Goal: Task Accomplishment & Management: Complete application form

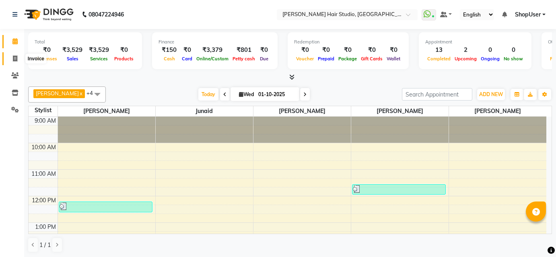
click at [16, 60] on icon at bounding box center [15, 59] width 4 height 6
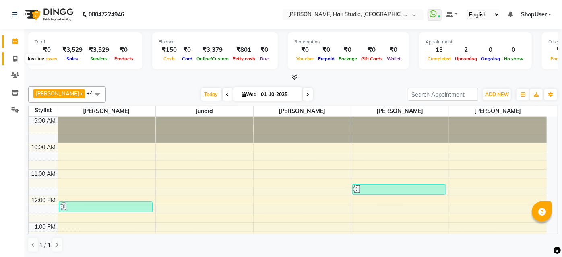
click at [16, 60] on icon at bounding box center [15, 59] width 4 height 6
select select "service"
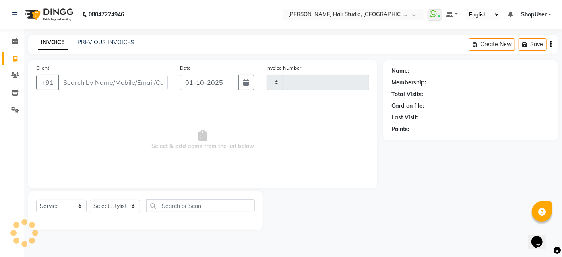
type input "5852"
select select "627"
drag, startPoint x: 109, startPoint y: 75, endPoint x: 109, endPoint y: 85, distance: 10.1
click at [109, 76] on input "Client" at bounding box center [113, 82] width 110 height 15
click at [109, 85] on input "Client" at bounding box center [113, 82] width 110 height 15
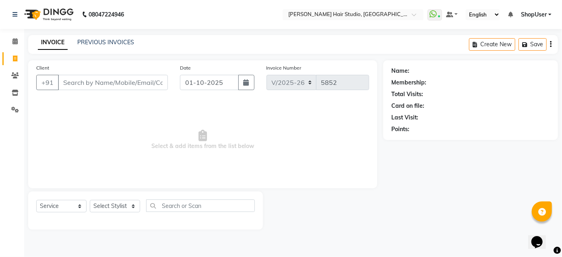
click at [113, 87] on input "Client" at bounding box center [113, 82] width 110 height 15
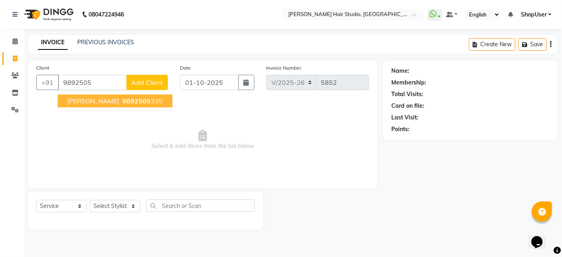
click at [121, 102] on ngb-highlight "9892505 335" at bounding box center [142, 101] width 42 height 8
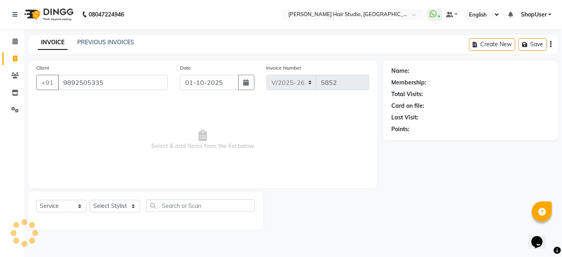
type input "9892505335"
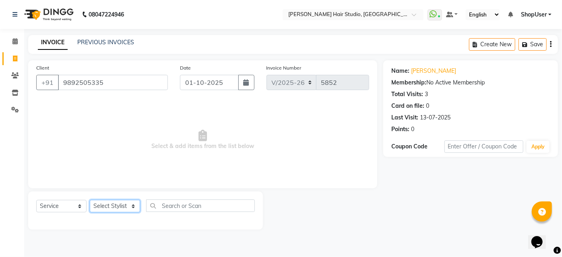
click at [121, 203] on select "Select Stylist Ajinkya Anuja Arunesh Avinash Junaid Mahadev kahde Mohammad Pawa…" at bounding box center [115, 206] width 50 height 12
select select "34696"
click at [90, 200] on select "Select Stylist Ajinkya Anuja Arunesh Avinash Junaid Mahadev kahde Mohammad Pawa…" at bounding box center [115, 206] width 50 height 12
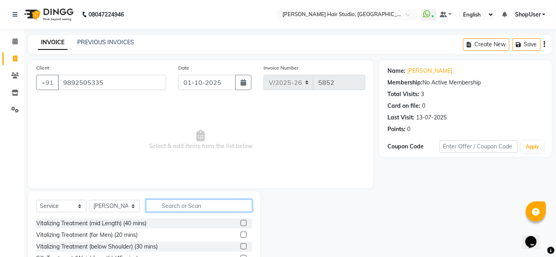
click at [192, 207] on input "text" at bounding box center [199, 206] width 106 height 12
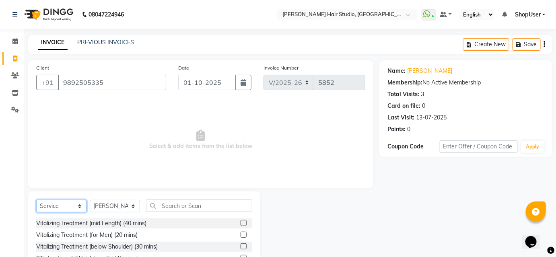
click at [76, 206] on select "Select Service Product Membership Package Voucher Prepaid Gift Card" at bounding box center [61, 206] width 50 height 12
select select "product"
click at [36, 200] on select "Select Service Product Membership Package Voucher Prepaid Gift Card" at bounding box center [61, 206] width 50 height 12
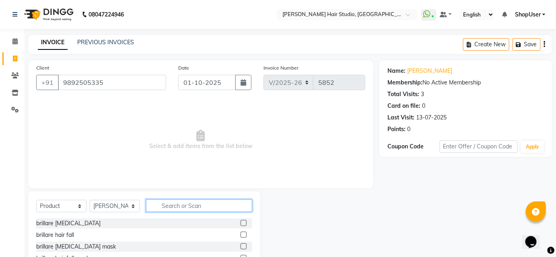
click at [222, 206] on input "text" at bounding box center [199, 206] width 106 height 12
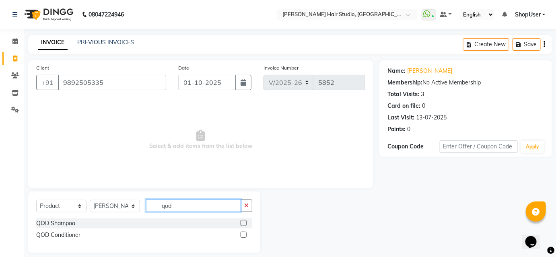
type input "qod"
click at [244, 222] on label at bounding box center [244, 223] width 6 height 6
click at [244, 222] on input "checkbox" at bounding box center [243, 223] width 5 height 5
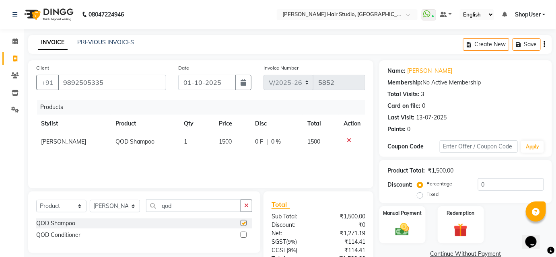
checkbox input "false"
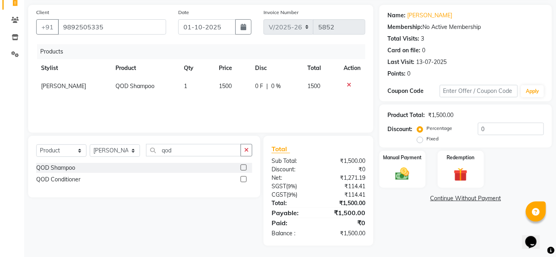
click at [244, 177] on label at bounding box center [244, 179] width 6 height 6
click at [244, 177] on input "checkbox" at bounding box center [243, 179] width 5 height 5
checkbox input "false"
drag, startPoint x: 235, startPoint y: 79, endPoint x: 235, endPoint y: 97, distance: 17.7
click at [235, 79] on td "1500" at bounding box center [233, 86] width 36 height 18
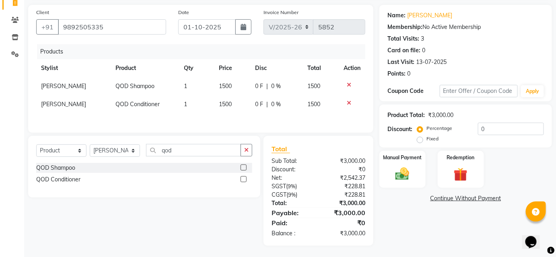
select select "34696"
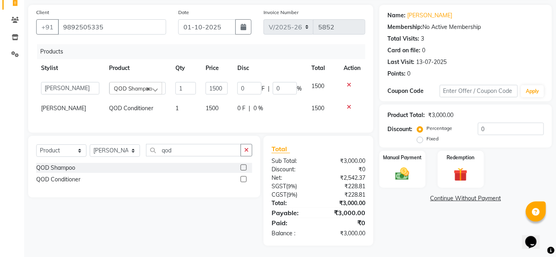
click at [235, 102] on td "0 F | 0 %" at bounding box center [270, 108] width 74 height 18
select select "34696"
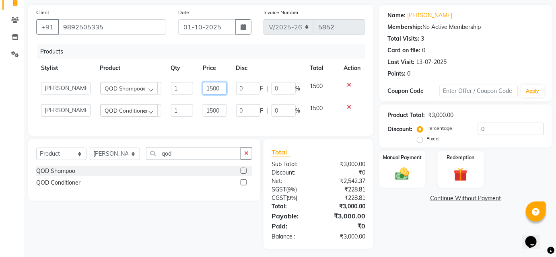
click at [224, 89] on input "1500" at bounding box center [215, 88] width 24 height 12
type input "1"
type input "1650"
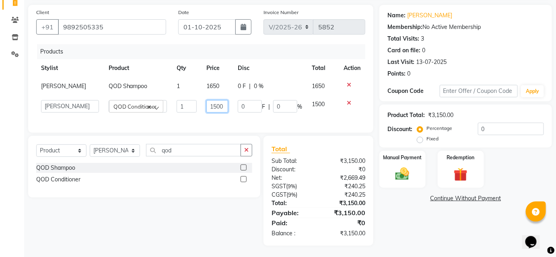
click at [223, 110] on input "1500" at bounding box center [217, 106] width 22 height 12
type input "1"
type input "1650"
click at [287, 59] on th "Disc" at bounding box center [270, 68] width 74 height 18
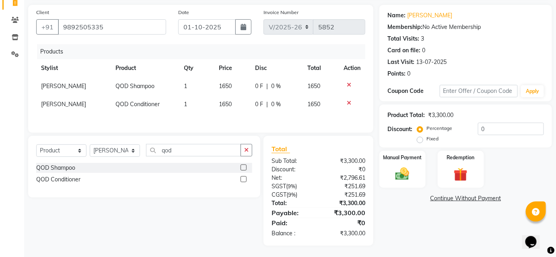
scroll to position [56, 0]
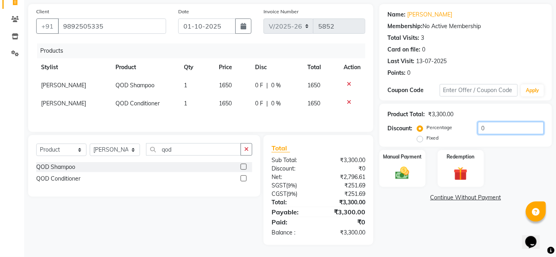
click at [506, 124] on input "0" at bounding box center [511, 128] width 66 height 12
type input "10"
click at [498, 223] on div "Name: Peenal Membership: No Active Membership Total Visits: 3 Card on file: 0 L…" at bounding box center [469, 124] width 179 height 241
click at [267, 85] on div "165 F | 10 %" at bounding box center [276, 85] width 44 height 8
select select "34696"
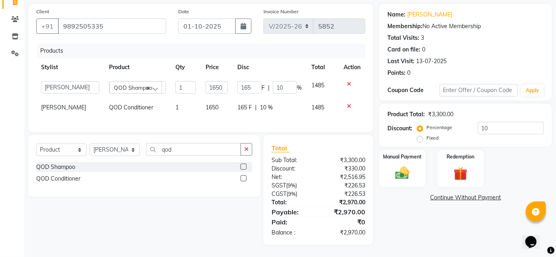
drag, startPoint x: 268, startPoint y: 138, endPoint x: 287, endPoint y: 91, distance: 50.4
click at [269, 136] on div "Client +91 9892505335 Date 01-10-2025 Invoice Number V/2025 V/2025-26 5852 Prod…" at bounding box center [200, 124] width 357 height 241
click at [277, 114] on td "165 F | 10 %" at bounding box center [270, 108] width 74 height 18
select select "34696"
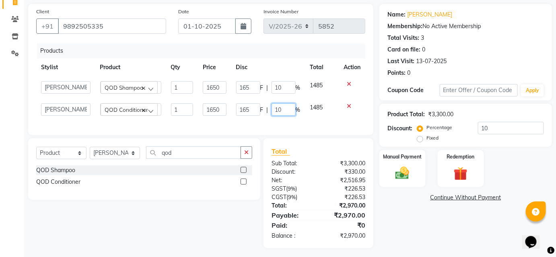
click at [277, 107] on input "10" at bounding box center [284, 109] width 24 height 12
click at [286, 82] on input "10" at bounding box center [284, 87] width 24 height 12
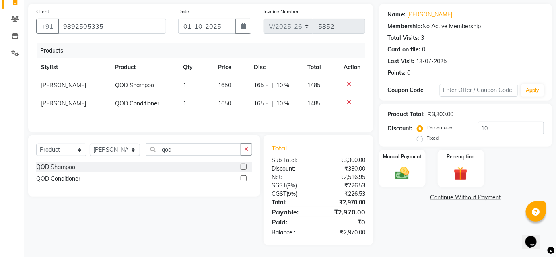
click at [255, 85] on span "165 F" at bounding box center [261, 85] width 14 height 8
select select "34696"
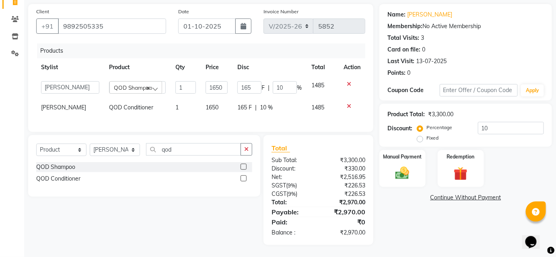
click at [256, 107] on div "165 F | 10 %" at bounding box center [269, 107] width 64 height 8
select select "34696"
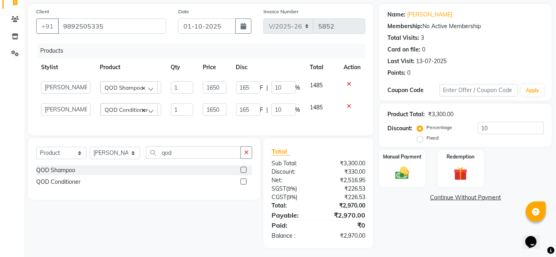
click at [231, 101] on td "1650" at bounding box center [214, 110] width 33 height 22
click at [256, 84] on input "165" at bounding box center [248, 87] width 24 height 12
type input "180"
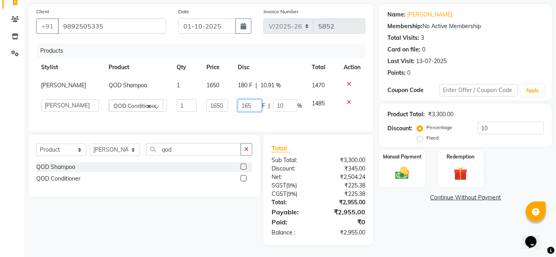
click at [253, 110] on input "165" at bounding box center [250, 105] width 24 height 12
type input "180"
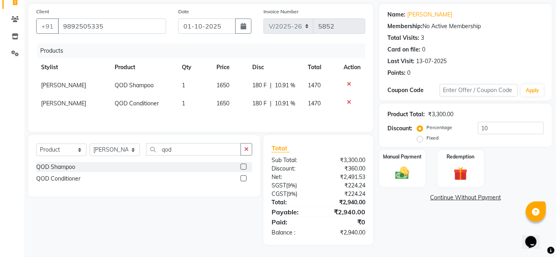
click at [301, 46] on div "Products" at bounding box center [204, 50] width 334 height 15
click at [396, 182] on div "Manual Payment" at bounding box center [403, 168] width 48 height 39
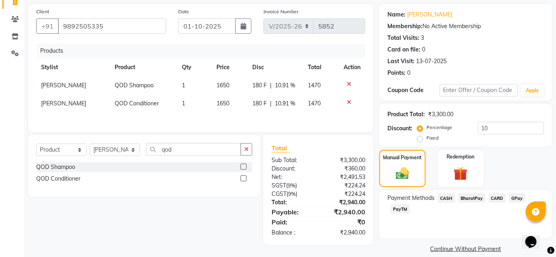
scroll to position [66, 0]
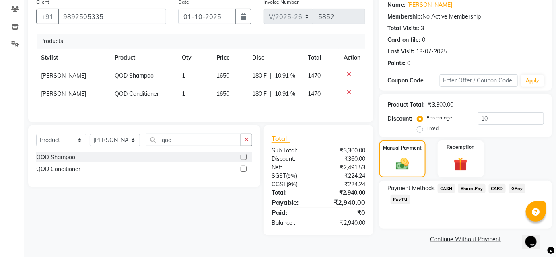
click at [447, 187] on span "CASH" at bounding box center [446, 188] width 17 height 9
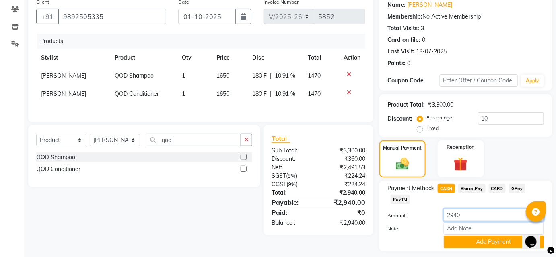
click at [479, 212] on input "2940" at bounding box center [494, 215] width 100 height 12
type input "2740"
drag, startPoint x: 468, startPoint y: 245, endPoint x: 227, endPoint y: 244, distance: 240.7
click at [227, 243] on div "Client +91 9892505335 Date 01-10-2025 Invoice Number V/2025 V/2025-26 5852 Prod…" at bounding box center [200, 131] width 357 height 274
click at [467, 246] on button "Add Payment" at bounding box center [494, 242] width 100 height 12
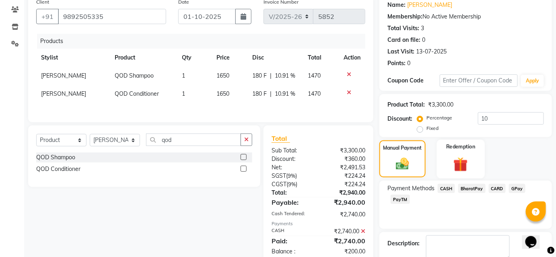
scroll to position [111, 0]
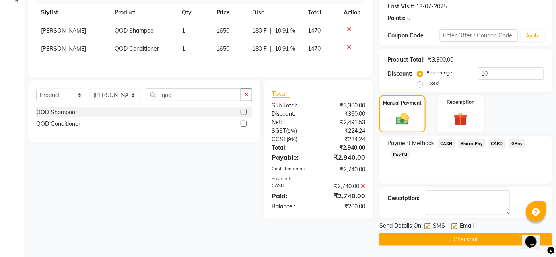
click at [480, 143] on span "BharatPay" at bounding box center [471, 143] width 27 height 9
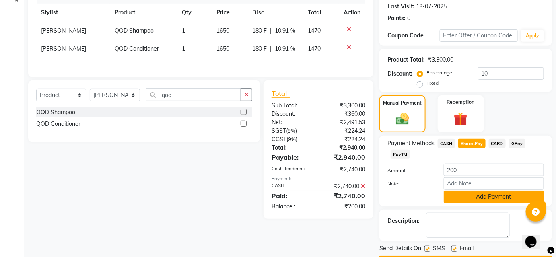
click at [480, 198] on button "Add Payment" at bounding box center [494, 197] width 100 height 12
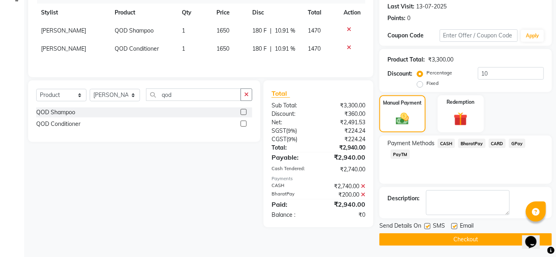
click at [466, 237] on button "Checkout" at bounding box center [466, 239] width 173 height 12
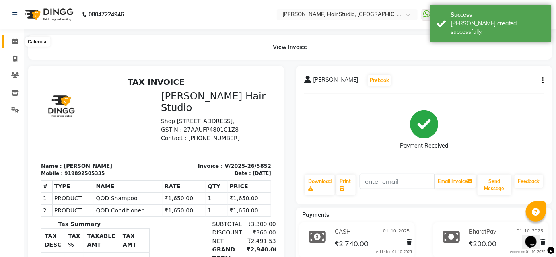
click at [17, 41] on icon at bounding box center [14, 41] width 5 height 6
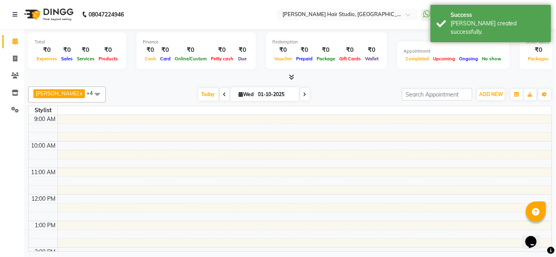
click at [17, 41] on icon at bounding box center [14, 41] width 5 height 6
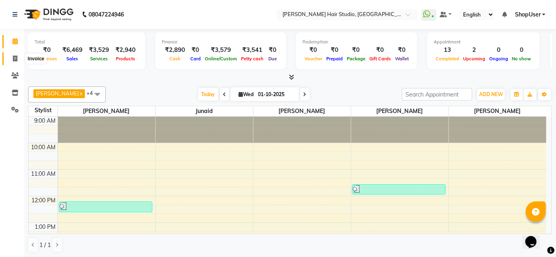
click at [18, 58] on span at bounding box center [15, 58] width 14 height 9
select select "service"
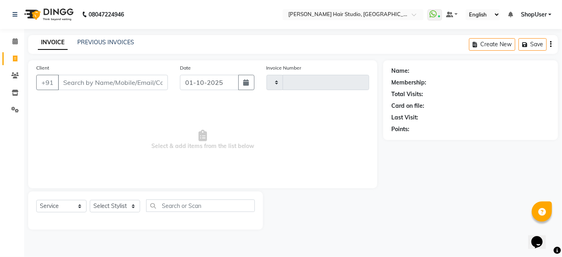
click at [18, 58] on span at bounding box center [15, 58] width 14 height 9
select select "service"
click at [74, 82] on input "Client" at bounding box center [113, 82] width 110 height 15
select select "627"
type input "5853"
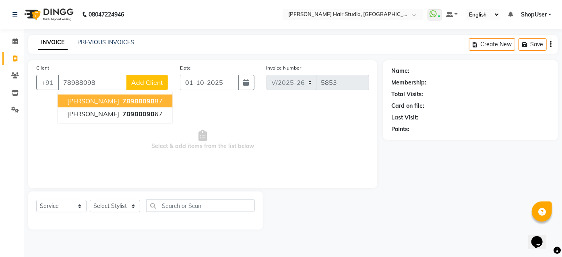
click at [122, 101] on span "78988098" at bounding box center [138, 101] width 32 height 8
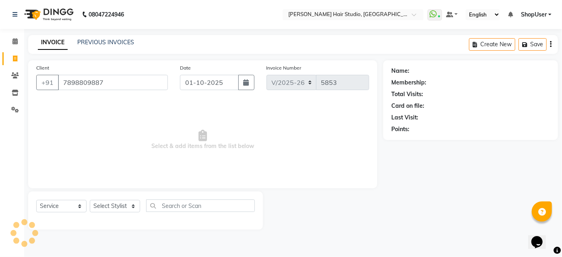
type input "7898809887"
select select "1: Object"
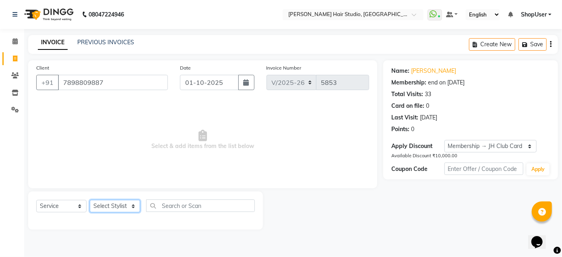
click at [118, 208] on select "Select Stylist Ajinkya Anuja Arunesh Avinash Junaid Mahadev kahde Mohammad Pawa…" at bounding box center [115, 206] width 50 height 12
select select "81286"
click at [90, 200] on select "Select Stylist Ajinkya Anuja Arunesh Avinash Junaid Mahadev kahde Mohammad Pawa…" at bounding box center [115, 206] width 50 height 12
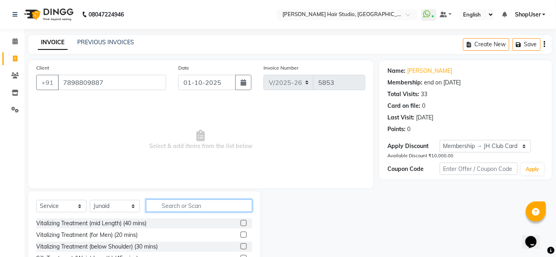
click at [181, 200] on input "text" at bounding box center [199, 206] width 106 height 12
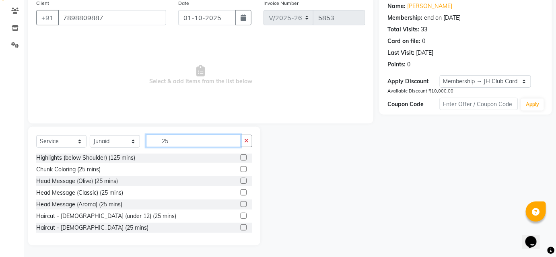
scroll to position [1, 0]
type input "25"
click at [241, 226] on label at bounding box center [244, 228] width 6 height 6
click at [241, 226] on input "checkbox" at bounding box center [243, 227] width 5 height 5
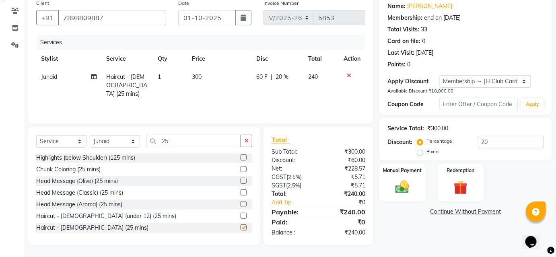
checkbox input "false"
click at [410, 183] on img at bounding box center [402, 187] width 23 height 17
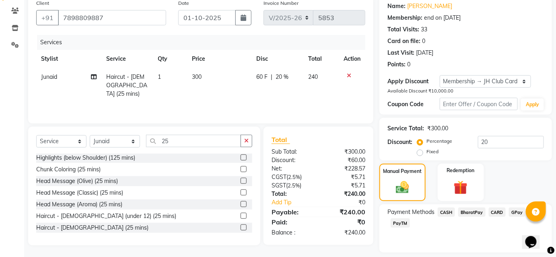
scroll to position [89, 0]
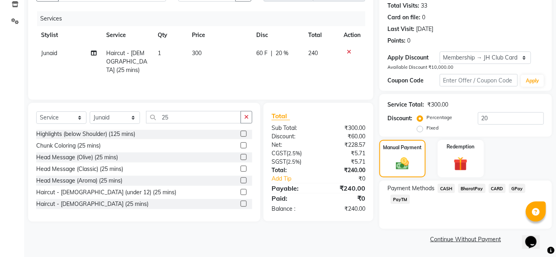
click at [470, 186] on span "BharatPay" at bounding box center [471, 188] width 27 height 9
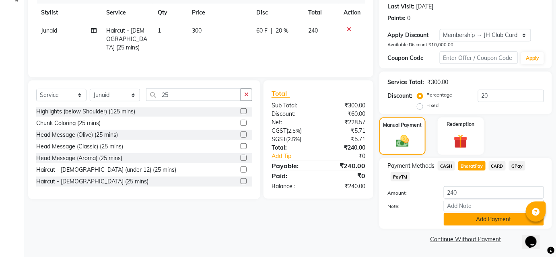
click at [480, 224] on button "Add Payment" at bounding box center [494, 219] width 100 height 12
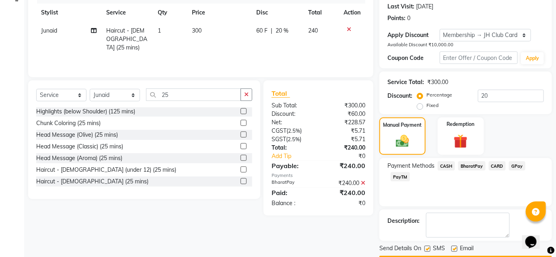
scroll to position [134, 0]
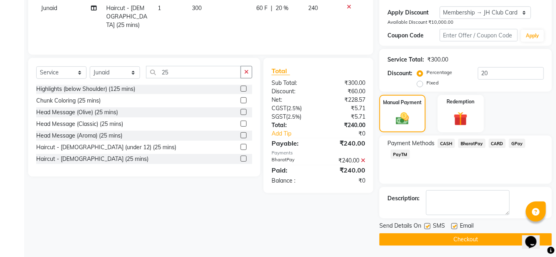
click at [473, 237] on button "Checkout" at bounding box center [466, 239] width 173 height 12
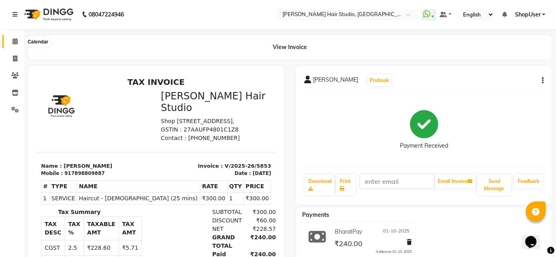
click at [14, 43] on icon at bounding box center [14, 41] width 5 height 6
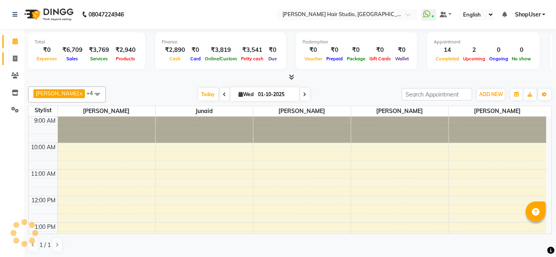
click at [14, 56] on icon at bounding box center [15, 59] width 4 height 6
select select "service"
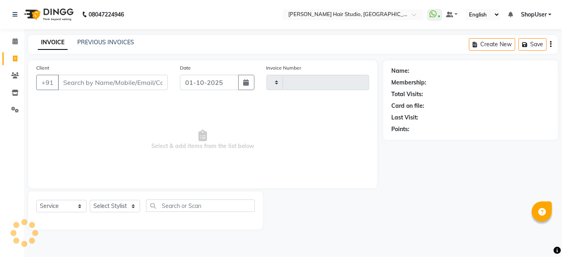
type input "5854"
select select "627"
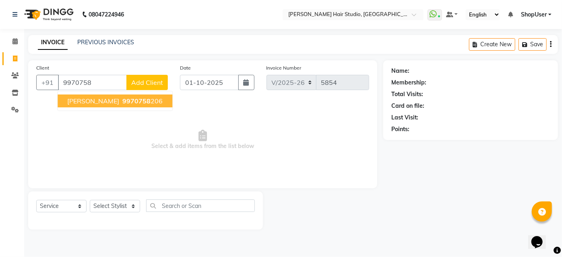
click at [89, 101] on span "[PERSON_NAME]" at bounding box center [93, 101] width 52 height 8
type input "9970758206"
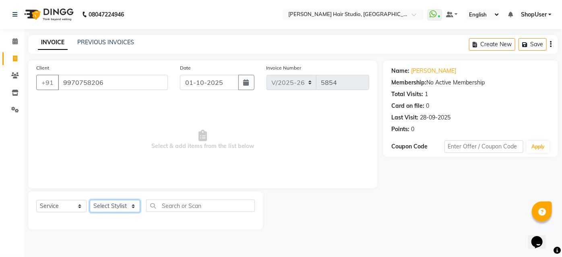
click at [109, 204] on select "Select Stylist Ajinkya Anuja Arunesh Avinash Junaid Mahadev kahde Mohammad Pawa…" at bounding box center [115, 206] width 50 height 12
select select "81286"
click at [90, 200] on select "Select Stylist Ajinkya Anuja Arunesh Avinash Junaid Mahadev kahde Mohammad Pawa…" at bounding box center [115, 206] width 50 height 12
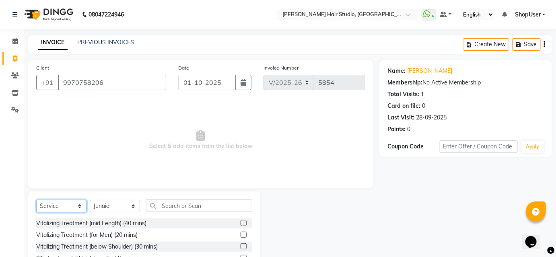
click at [78, 208] on select "Select Service Product Membership Package Voucher Prepaid Gift Card" at bounding box center [61, 206] width 50 height 12
click at [486, 96] on div "Total Visits: 1" at bounding box center [466, 94] width 157 height 8
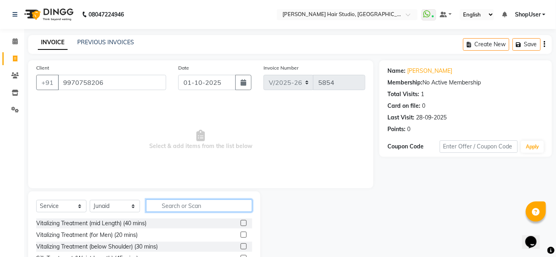
click at [178, 210] on input "text" at bounding box center [199, 206] width 106 height 12
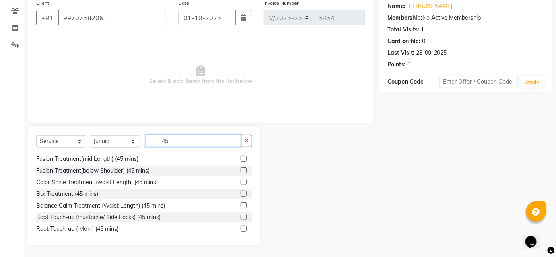
scroll to position [188, 0]
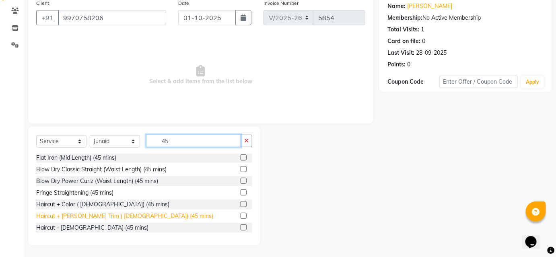
type input "45"
click at [116, 214] on div "Haircut + [PERSON_NAME] Trim ( [DEMOGRAPHIC_DATA]) (45 mins)" at bounding box center [124, 216] width 177 height 8
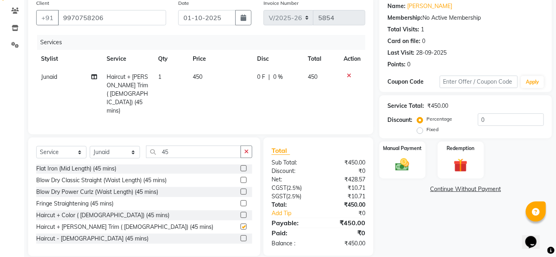
checkbox input "false"
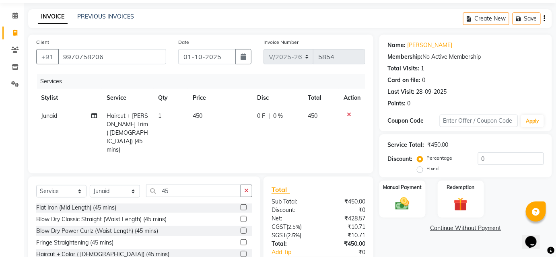
scroll to position [65, 0]
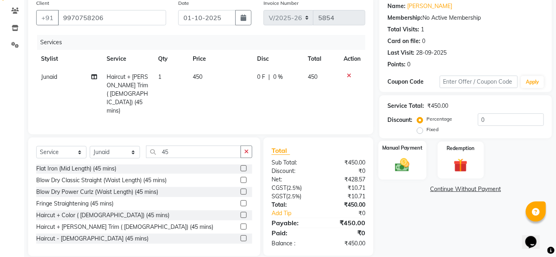
click at [407, 165] on img at bounding box center [402, 165] width 23 height 17
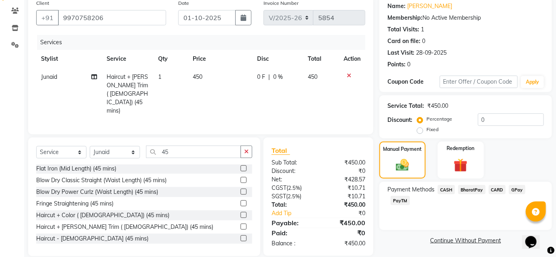
click at [479, 190] on span "BharatPay" at bounding box center [471, 189] width 27 height 9
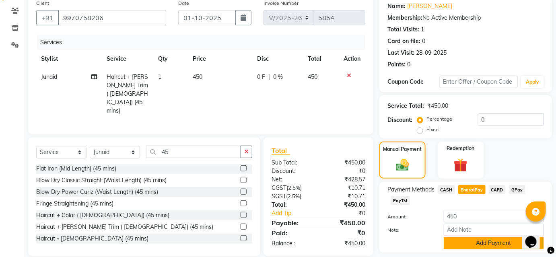
click at [474, 239] on button "Add Payment" at bounding box center [494, 243] width 100 height 12
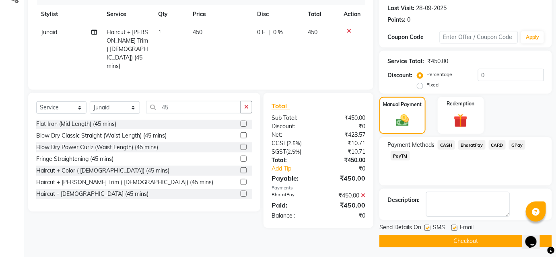
scroll to position [111, 0]
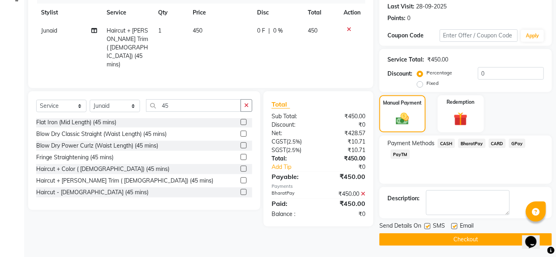
click at [475, 239] on button "Checkout" at bounding box center [466, 239] width 173 height 12
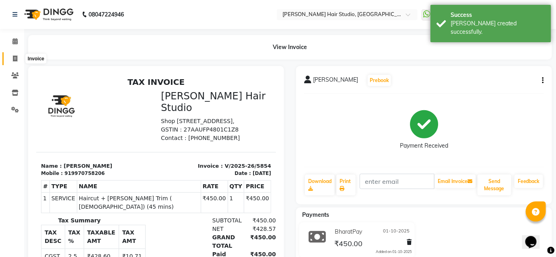
click at [15, 59] on icon at bounding box center [15, 59] width 4 height 6
select select "service"
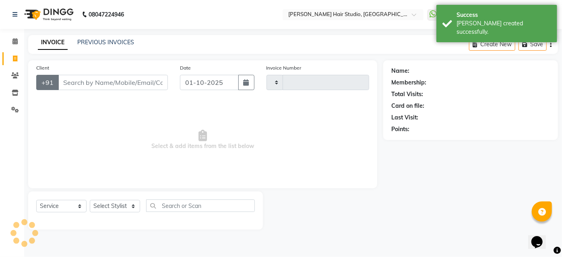
type input "5855"
select select "627"
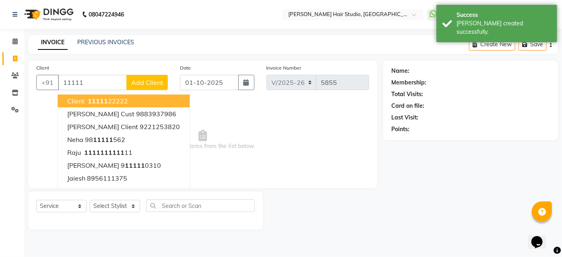
click at [120, 105] on button "client 11111 22222" at bounding box center [124, 101] width 132 height 13
type input "1111122222"
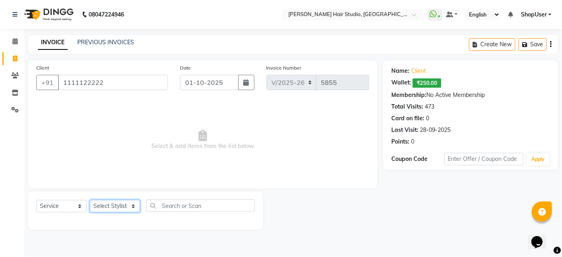
click at [112, 208] on select "Select Stylist Ajinkya Anuja Arunesh Avinash Junaid Mahadev kahde Mohammad Pawa…" at bounding box center [115, 206] width 50 height 12
select select "50524"
click at [90, 200] on select "Select Stylist Ajinkya Anuja Arunesh Avinash Junaid Mahadev kahde Mohammad Pawa…" at bounding box center [115, 206] width 50 height 12
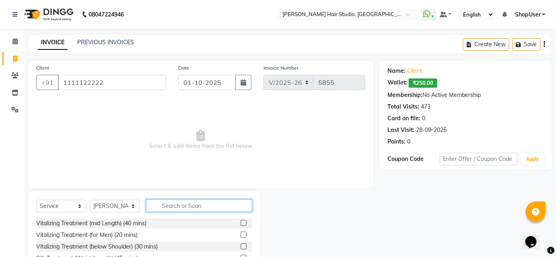
click at [208, 209] on input "text" at bounding box center [199, 206] width 106 height 12
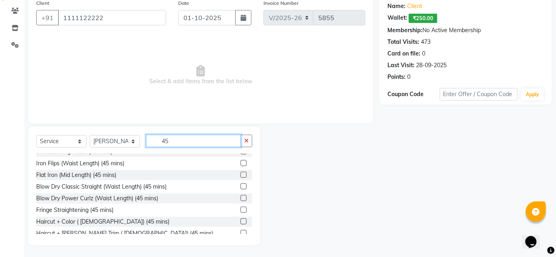
scroll to position [188, 0]
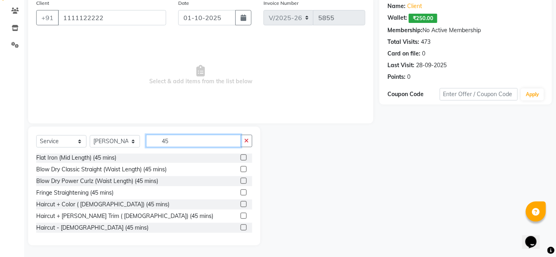
type input "45"
click at [128, 233] on div "Silk Treatment (Waist Length) (45 mins) Scalp Clean Treatment (Waist Length) (4…" at bounding box center [144, 194] width 216 height 80
click at [129, 227] on div "Haircut - [DEMOGRAPHIC_DATA] (45 mins)" at bounding box center [144, 228] width 216 height 10
click at [241, 227] on label at bounding box center [244, 228] width 6 height 6
click at [241, 227] on input "checkbox" at bounding box center [243, 227] width 5 height 5
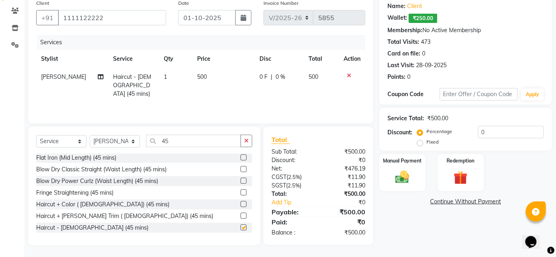
checkbox input "false"
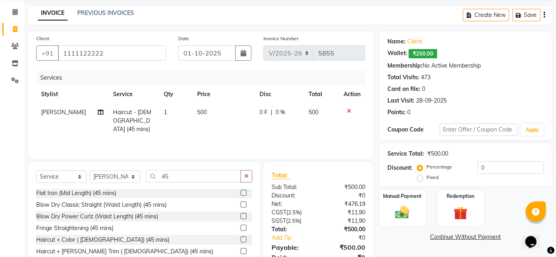
scroll to position [65, 0]
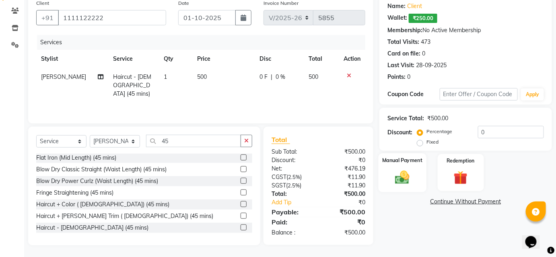
click at [409, 175] on img at bounding box center [402, 177] width 23 height 17
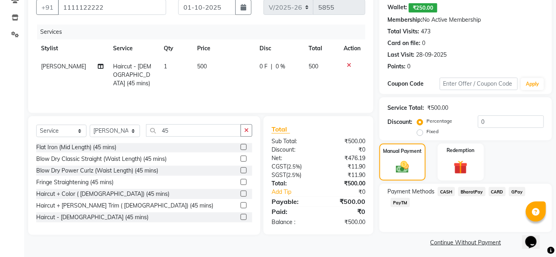
scroll to position [78, 0]
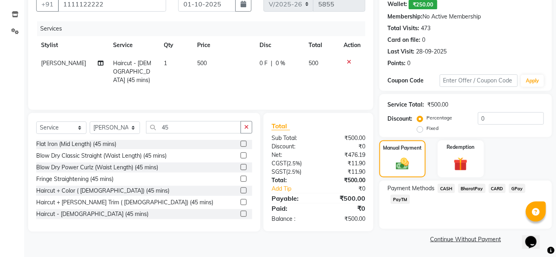
click at [478, 191] on span "BharatPay" at bounding box center [471, 188] width 27 height 9
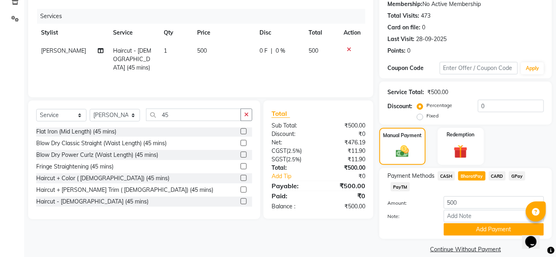
scroll to position [101, 0]
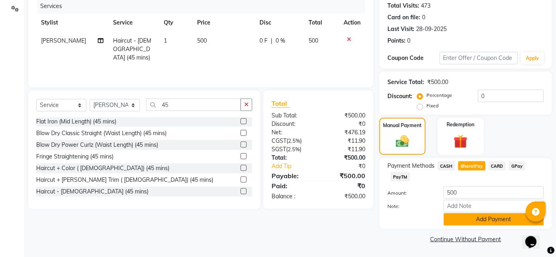
click at [478, 215] on button "Add Payment" at bounding box center [494, 219] width 100 height 12
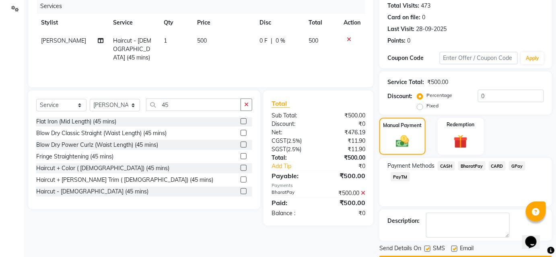
scroll to position [124, 0]
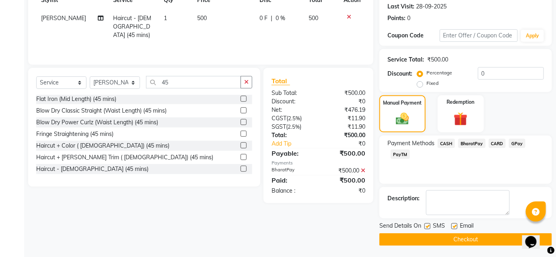
click at [485, 238] on button "Checkout" at bounding box center [466, 239] width 173 height 12
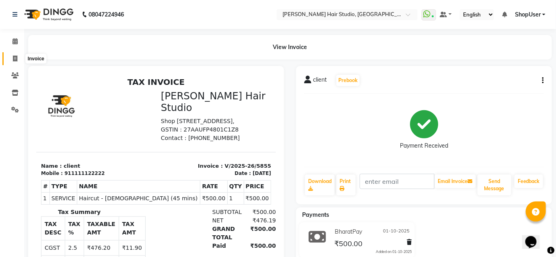
click at [14, 58] on icon at bounding box center [15, 59] width 4 height 6
select select "627"
select select "service"
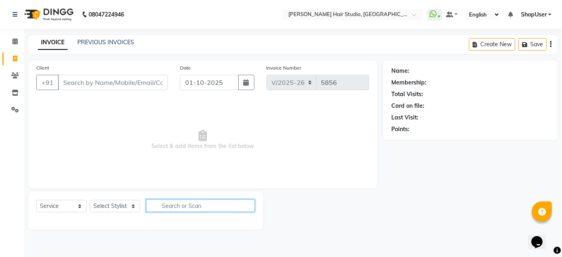
click at [206, 208] on input "text" at bounding box center [200, 206] width 109 height 12
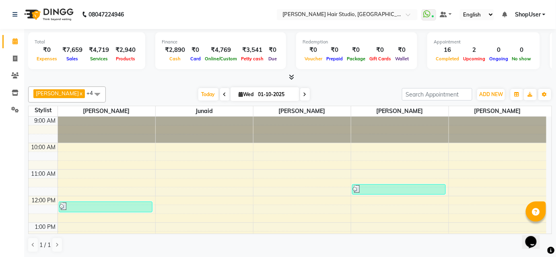
click at [534, 14] on span "ShopUser" at bounding box center [528, 14] width 26 height 8
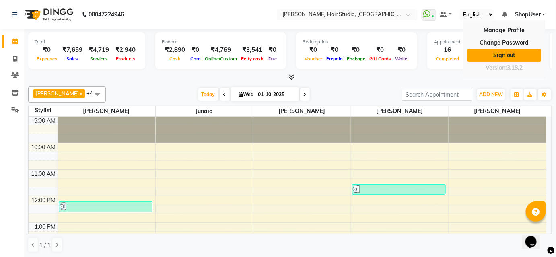
click at [517, 58] on link "Sign out" at bounding box center [505, 55] width 74 height 12
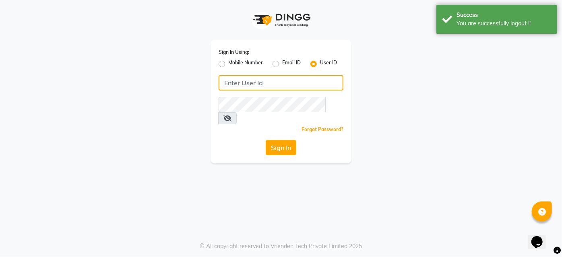
type input "9860439414"
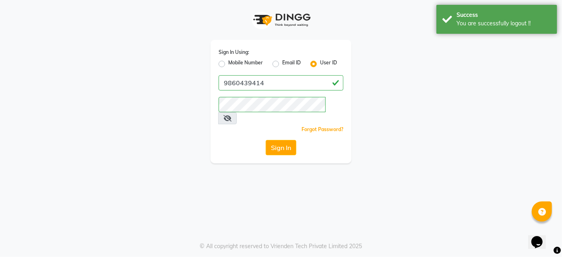
click at [228, 64] on label "Mobile Number" at bounding box center [245, 64] width 35 height 10
click at [228, 64] on input "Mobile Number" at bounding box center [230, 61] width 5 height 5
radio input "true"
radio input "false"
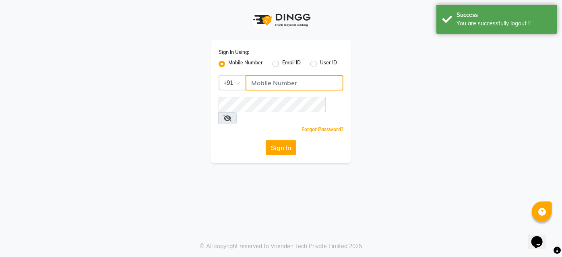
click at [309, 82] on input "Username" at bounding box center [295, 82] width 98 height 15
type input "9637373219"
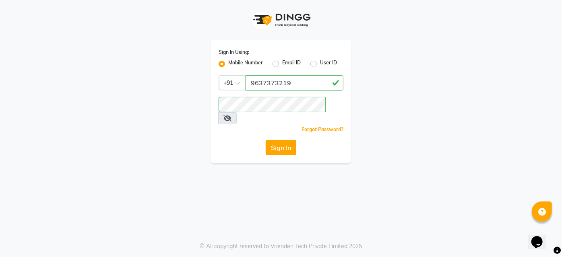
click at [288, 140] on button "Sign In" at bounding box center [281, 147] width 31 height 15
click at [288, 140] on div "Sign In" at bounding box center [281, 147] width 125 height 15
